Goal: Check status

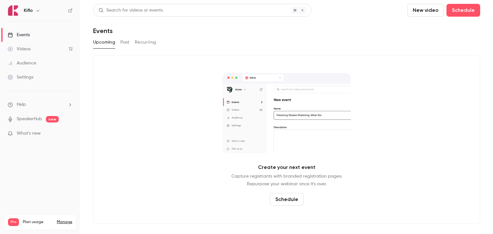
click at [126, 44] on button "Past" at bounding box center [124, 42] width 9 height 10
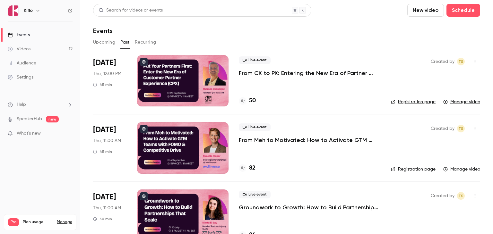
click at [104, 44] on button "Upcoming" at bounding box center [104, 42] width 22 height 10
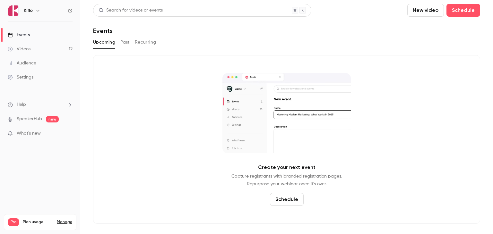
click at [126, 41] on button "Past" at bounding box center [124, 42] width 9 height 10
